Goal: Task Accomplishment & Management: Manage account settings

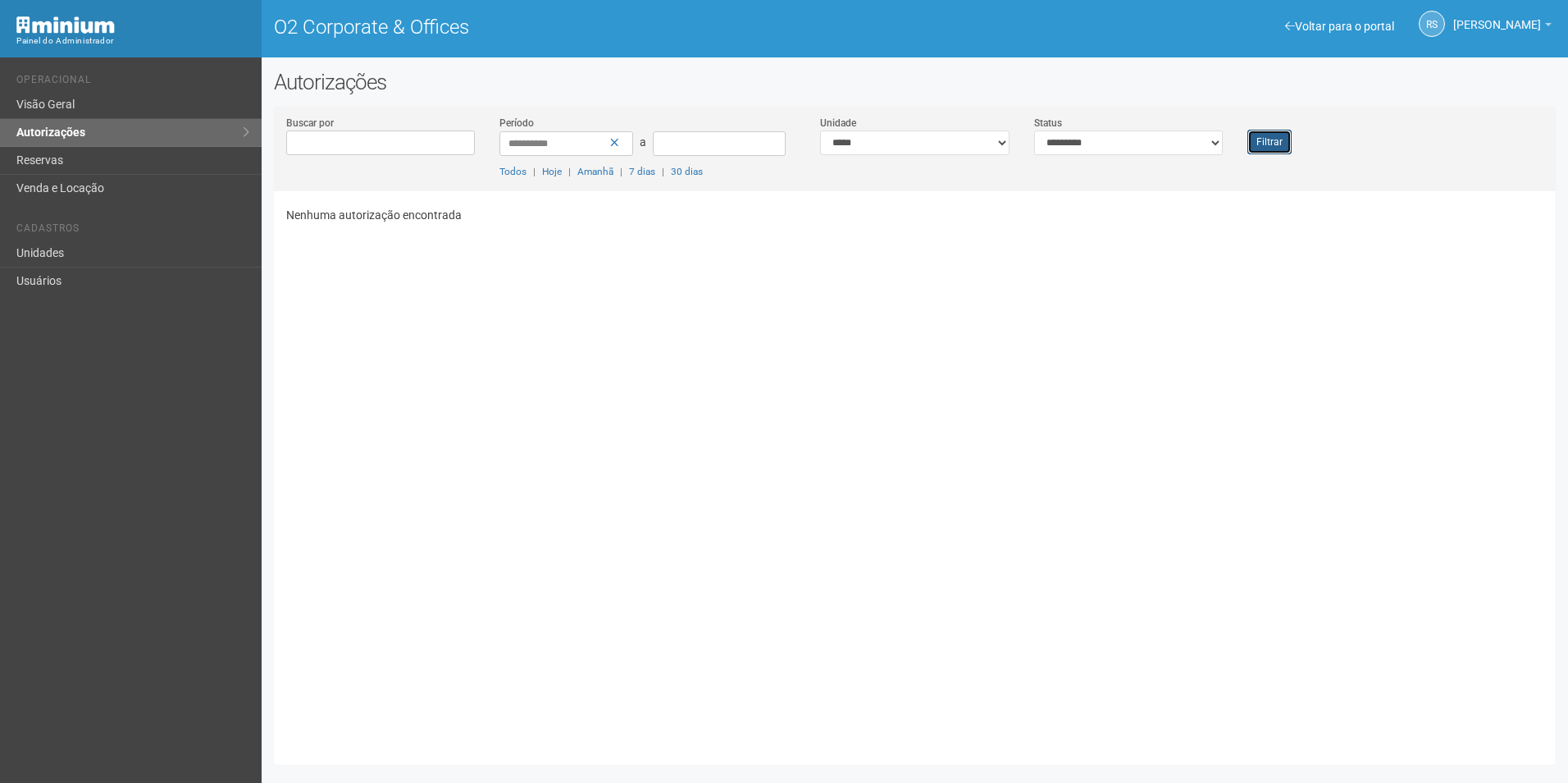
click at [1261, 143] on button "Filtrar" at bounding box center [1270, 141] width 45 height 24
click at [1280, 142] on button "Filtrar" at bounding box center [1270, 141] width 45 height 24
click at [1286, 123] on div "Filtrar" at bounding box center [1288, 134] width 107 height 39
click at [1281, 133] on button "Filtrar" at bounding box center [1270, 141] width 45 height 24
click at [1284, 131] on button "Filtrar" at bounding box center [1270, 141] width 45 height 24
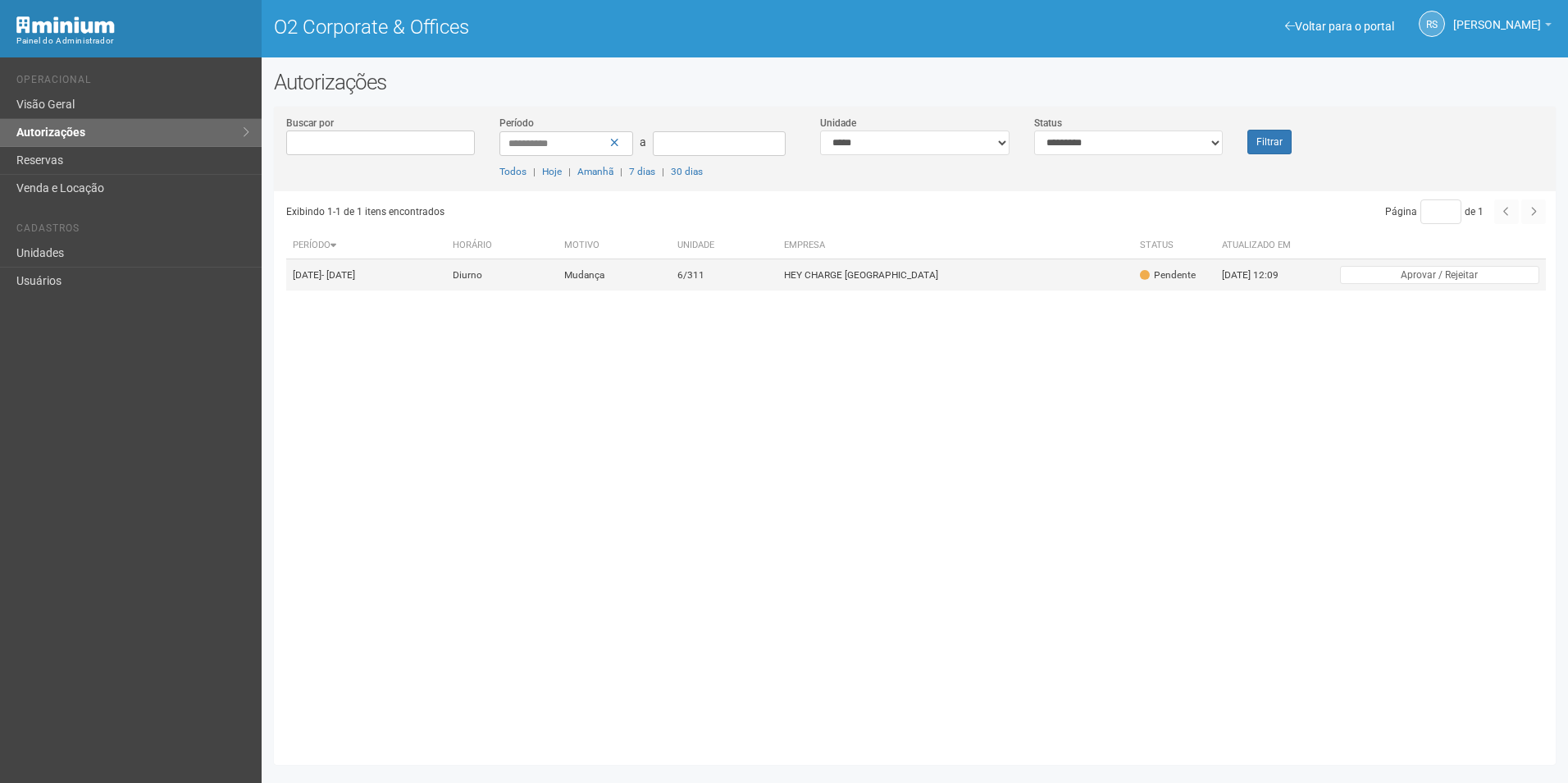
click at [1054, 280] on td "HEY CHARGE [GEOGRAPHIC_DATA]" at bounding box center [956, 275] width 356 height 32
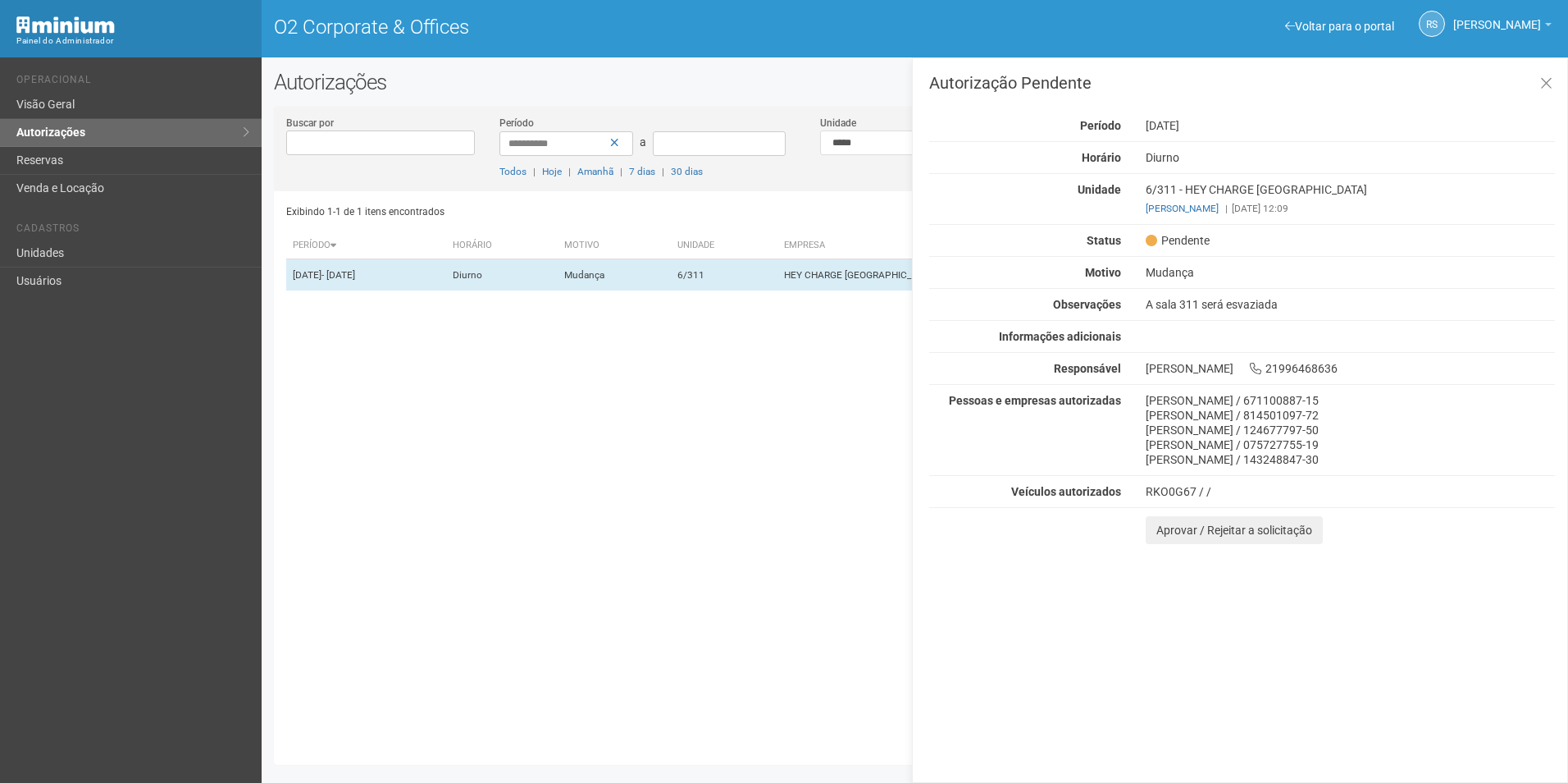
click at [836, 378] on div "Exibindo 1-1 de 1 itens encontrados Página * de 1 Período Horário Motivo Unidad…" at bounding box center [921, 472] width 1270 height 561
click at [1540, 81] on icon at bounding box center [1546, 84] width 13 height 17
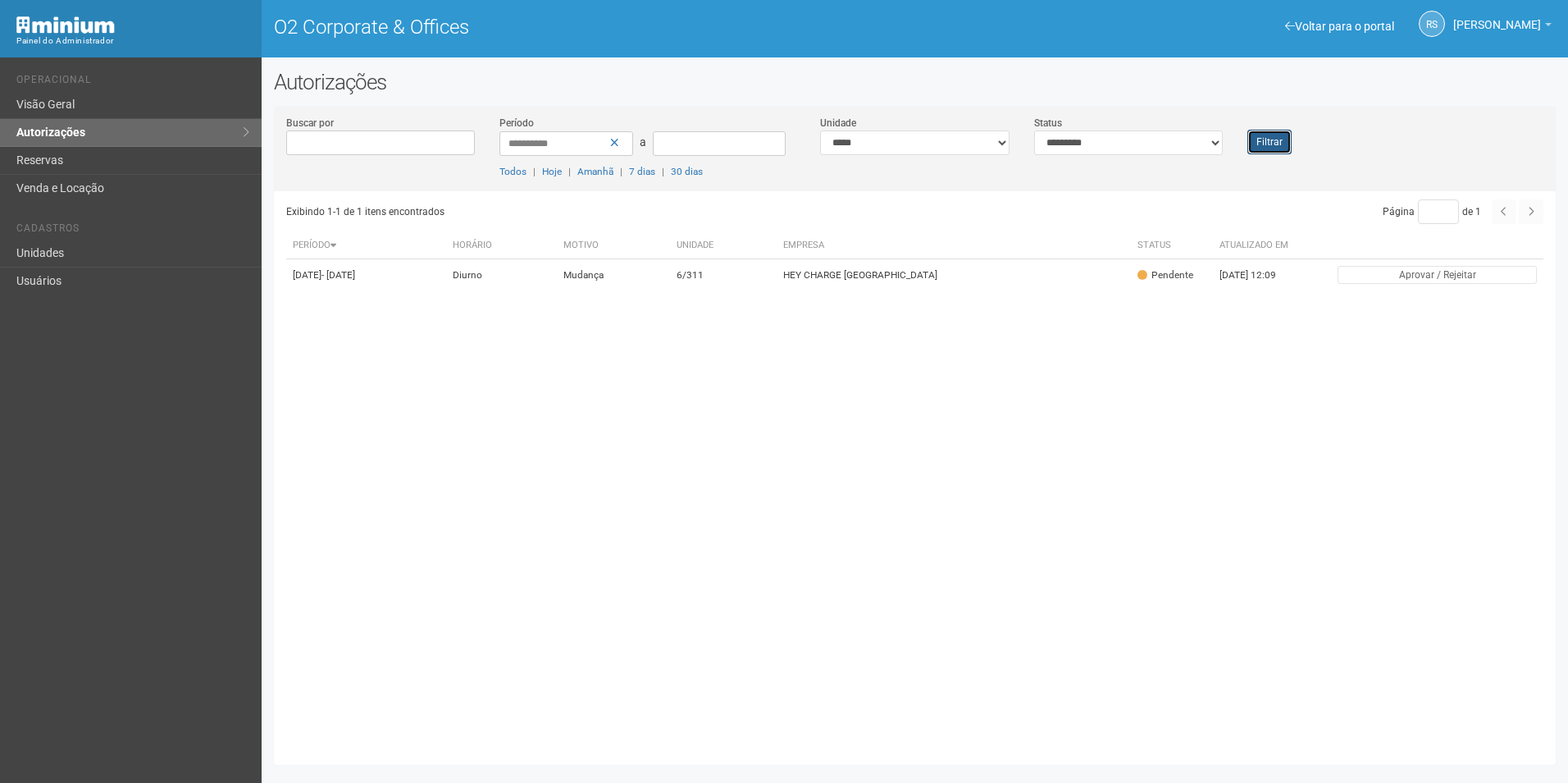
click at [1281, 142] on button "Filtrar" at bounding box center [1270, 141] width 45 height 24
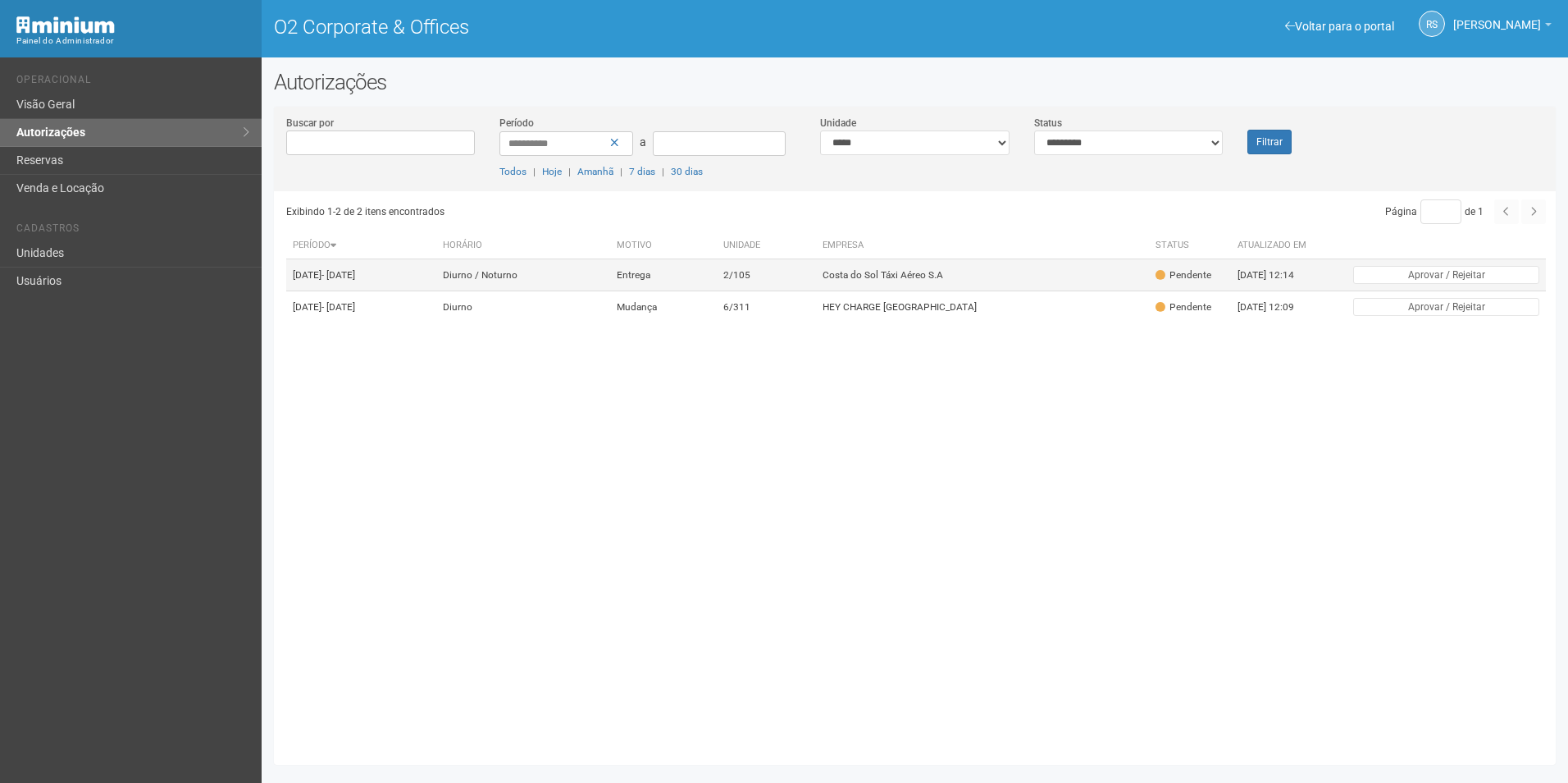
click at [816, 291] on td "2/105" at bounding box center [766, 275] width 99 height 32
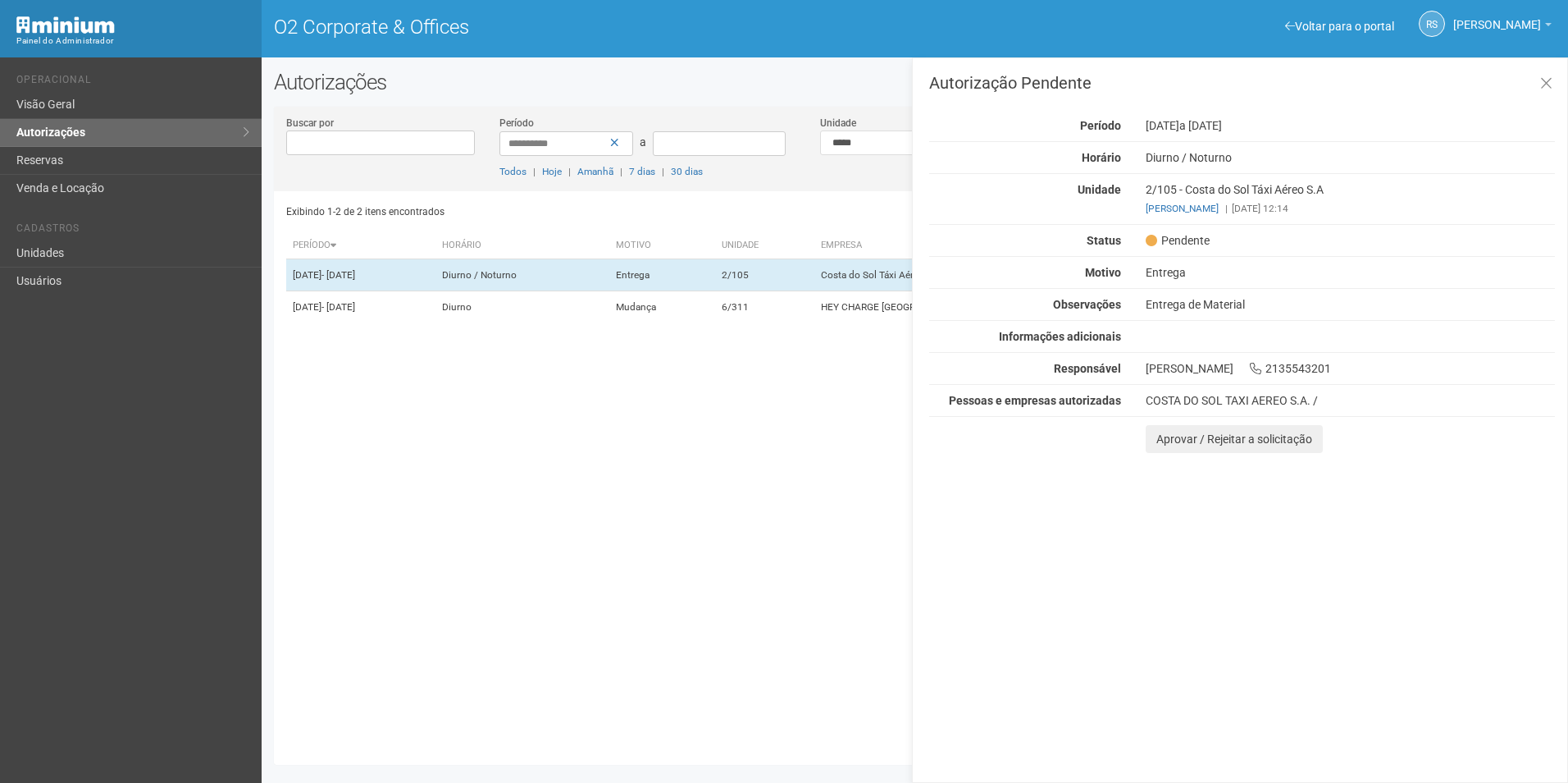
click at [1416, 557] on div "Autorização Pendente Período [DATE] a [DATE] [GEOGRAPHIC_DATA] [GEOGRAPHIC_DATA…" at bounding box center [1239, 420] width 656 height 726
click at [1180, 442] on button "Aprovar / Rejeitar a solicitação" at bounding box center [1234, 439] width 177 height 28
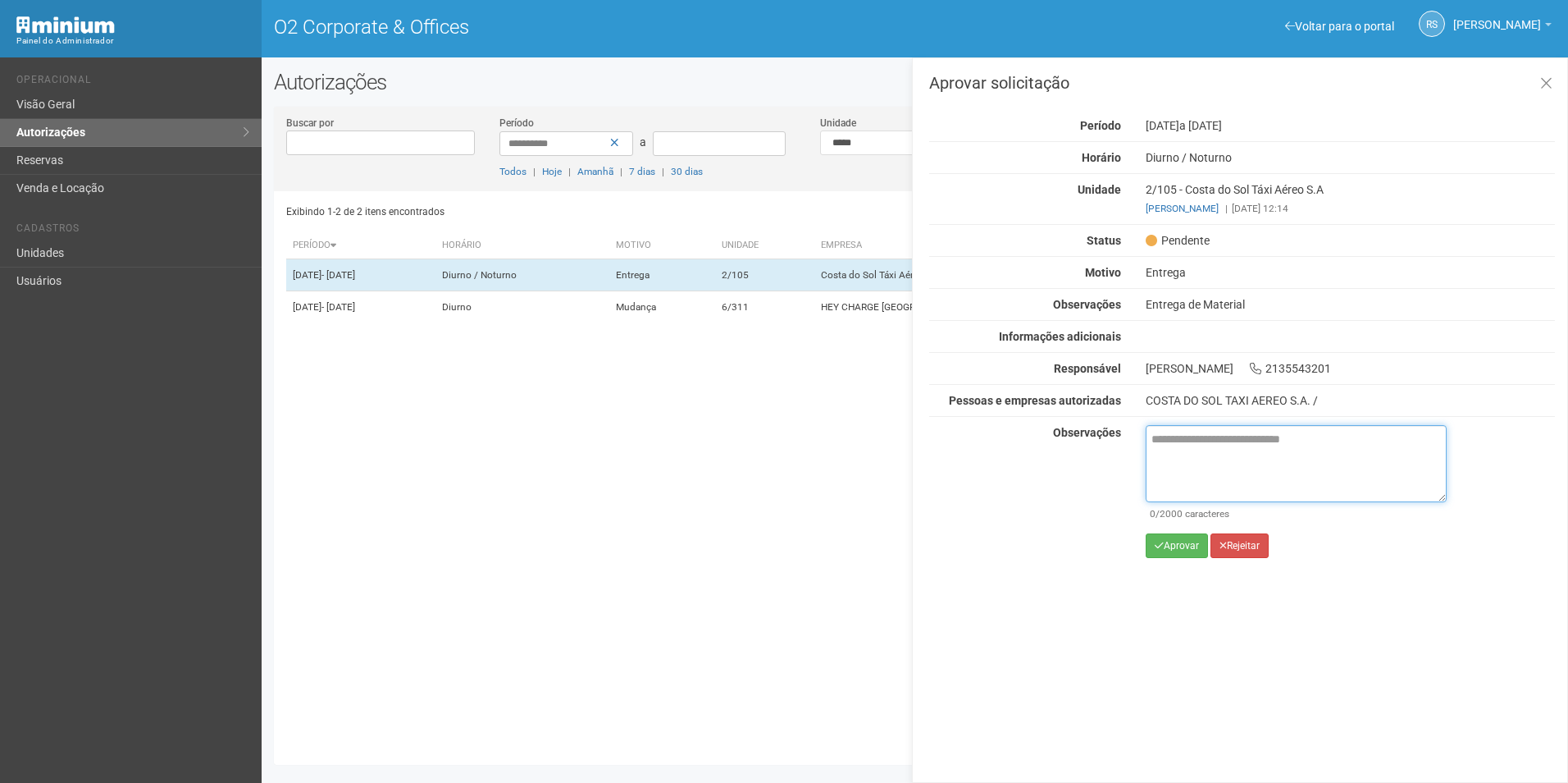
click at [1270, 449] on textarea at bounding box center [1296, 463] width 301 height 77
paste textarea "**********"
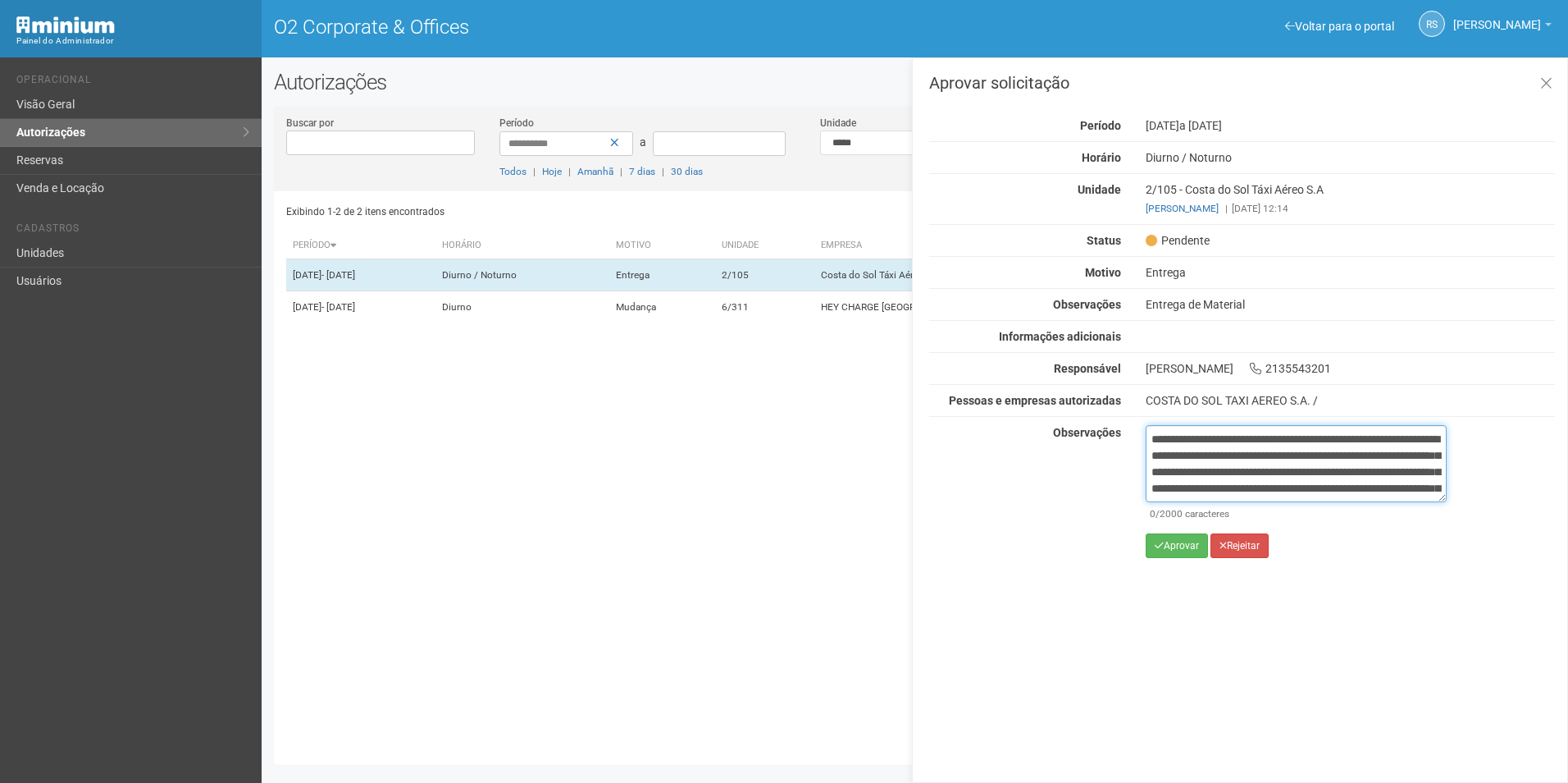
scroll to position [108, 0]
type textarea "**********"
click at [1161, 544] on icon "submit" at bounding box center [1158, 546] width 9 height 10
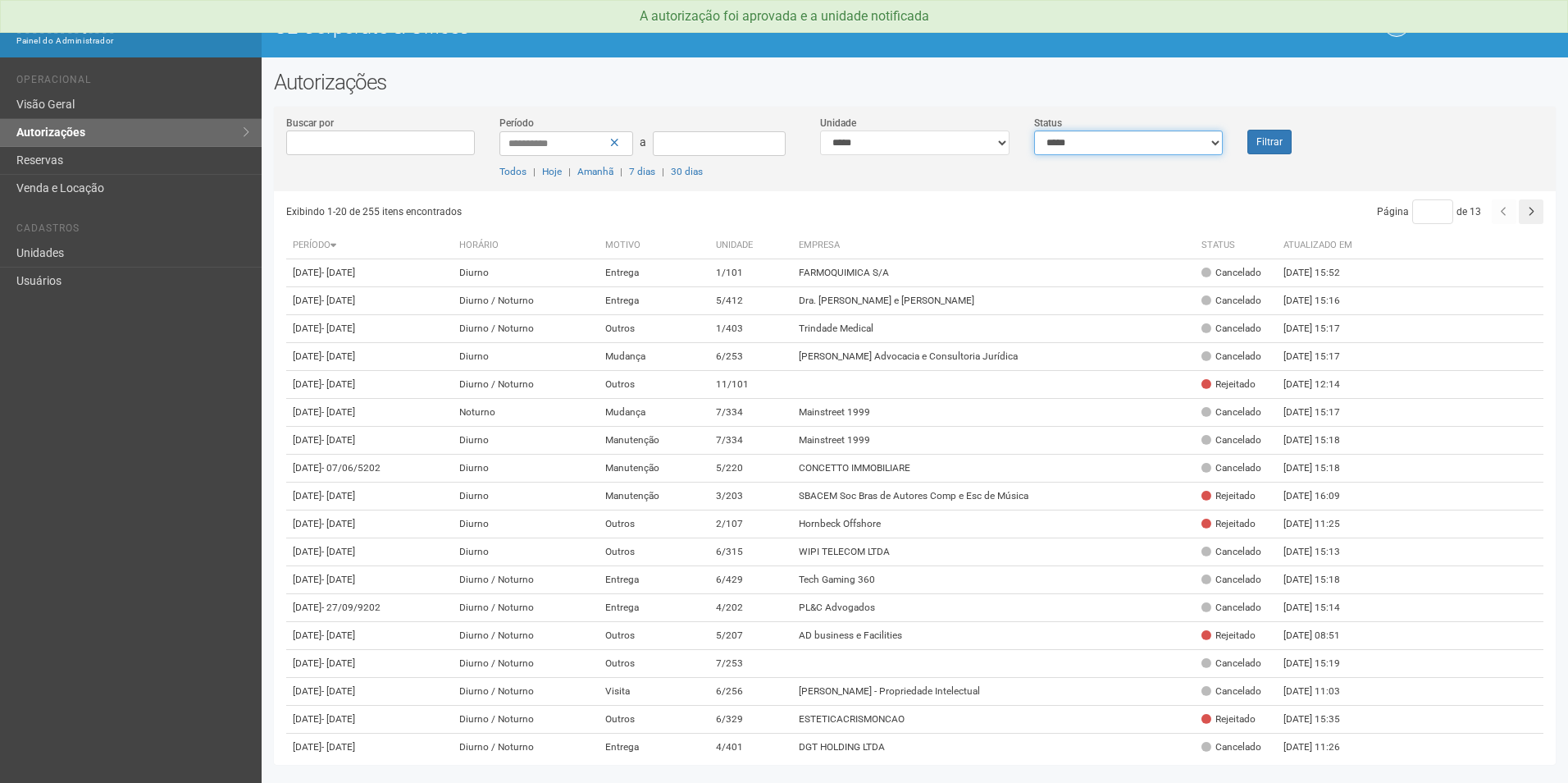
click at [1154, 146] on select "**********" at bounding box center [1129, 142] width 190 height 24
select select "*"
click at [1034, 130] on select "**********" at bounding box center [1129, 142] width 190 height 24
click at [1270, 141] on button "Filtrar" at bounding box center [1270, 141] width 45 height 24
